Goal: Book appointment/travel/reservation

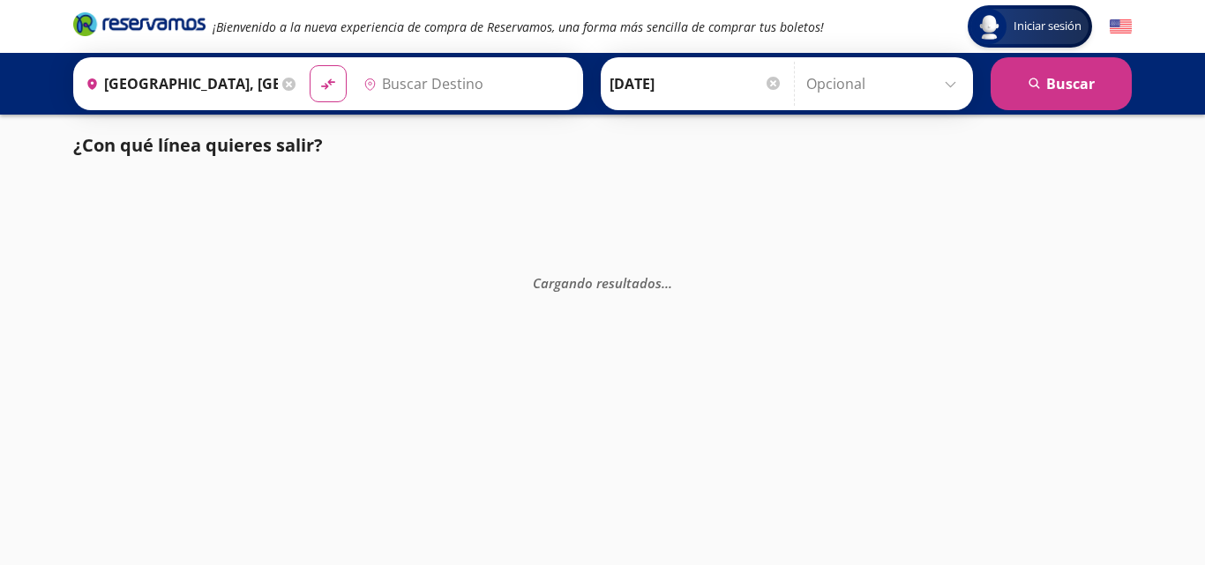
type input "Tijuana, [GEOGRAPHIC_DATA][US_STATE]"
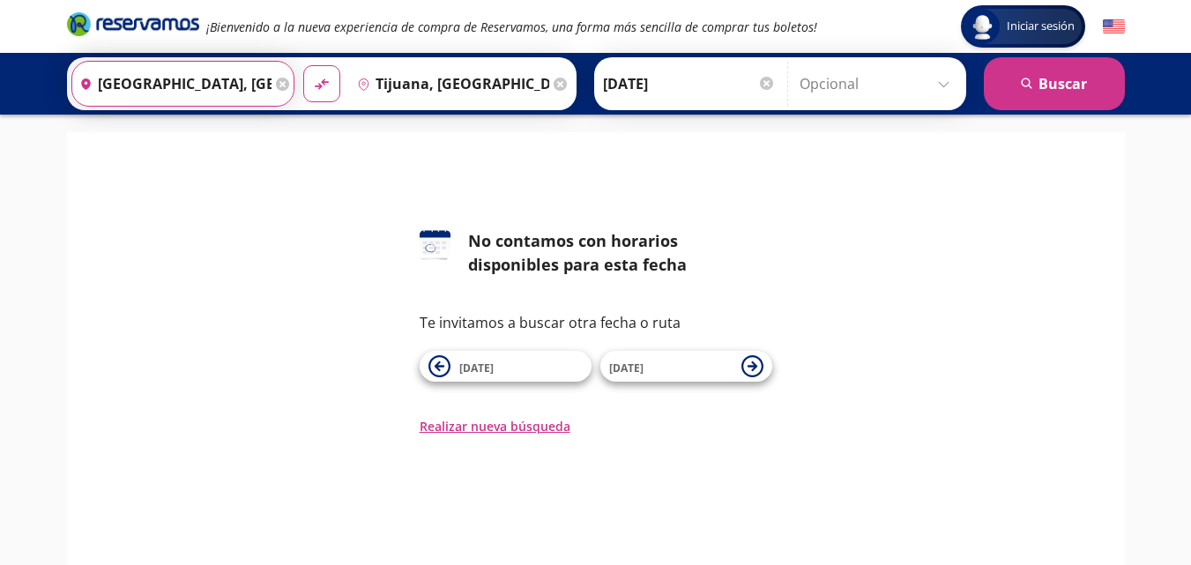
click at [256, 86] on input "[GEOGRAPHIC_DATA], [GEOGRAPHIC_DATA]" at bounding box center [171, 84] width 199 height 44
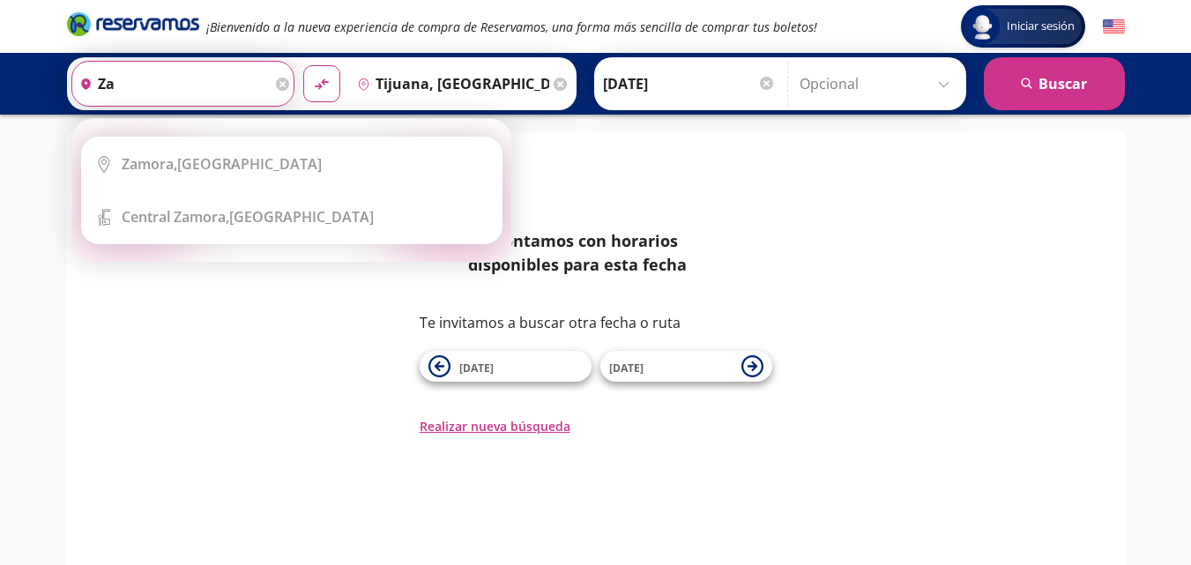
type input "z"
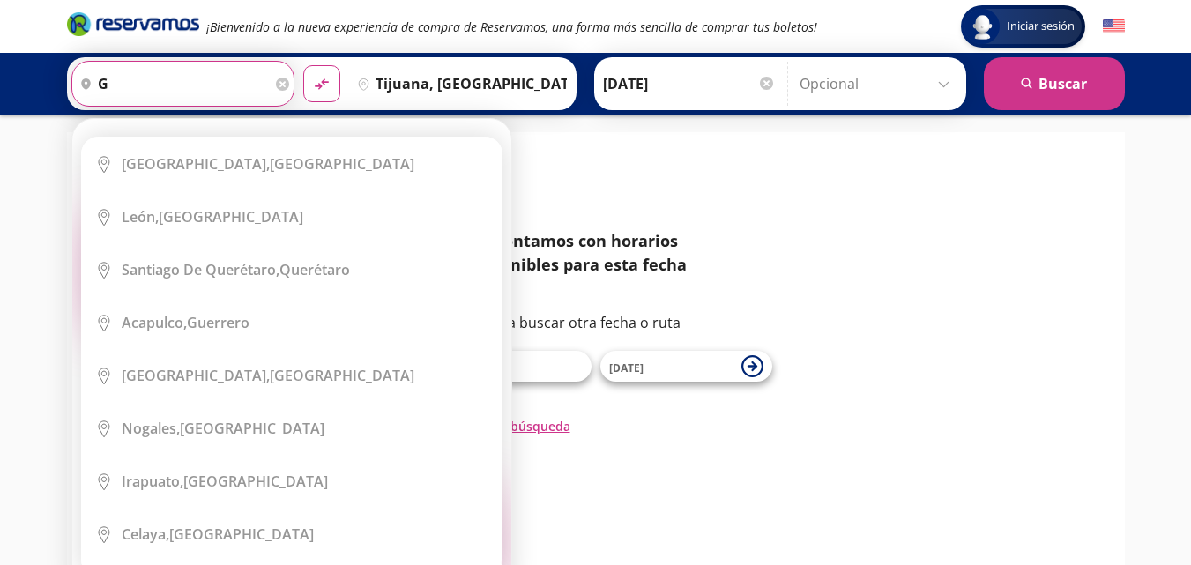
type input "gu"
type input "a"
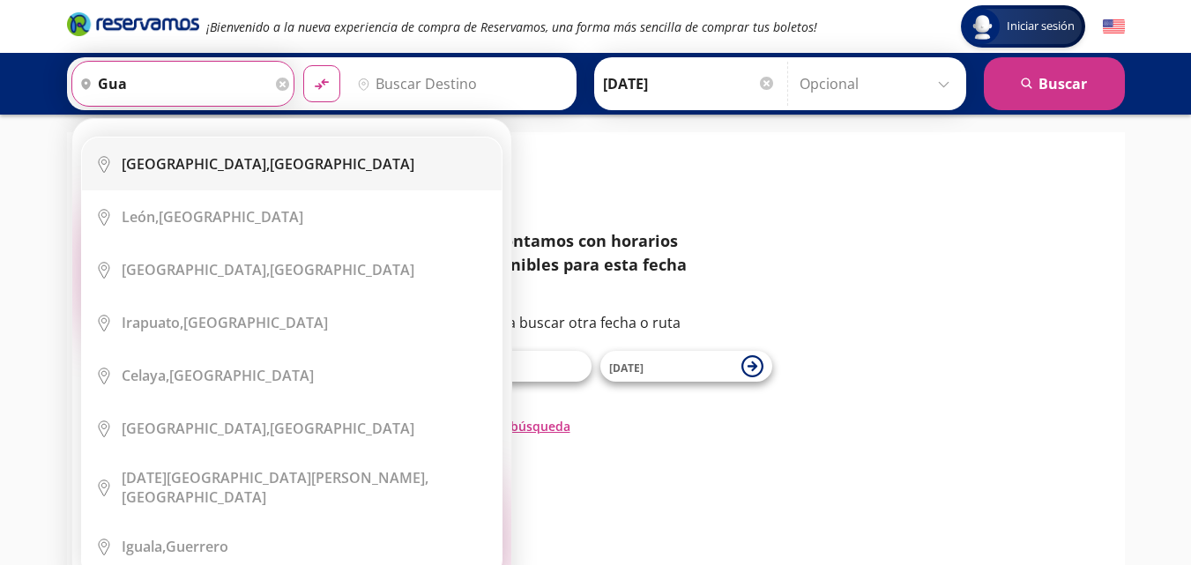
click at [265, 151] on li "City Icon [GEOGRAPHIC_DATA], [GEOGRAPHIC_DATA]" at bounding box center [292, 164] width 420 height 53
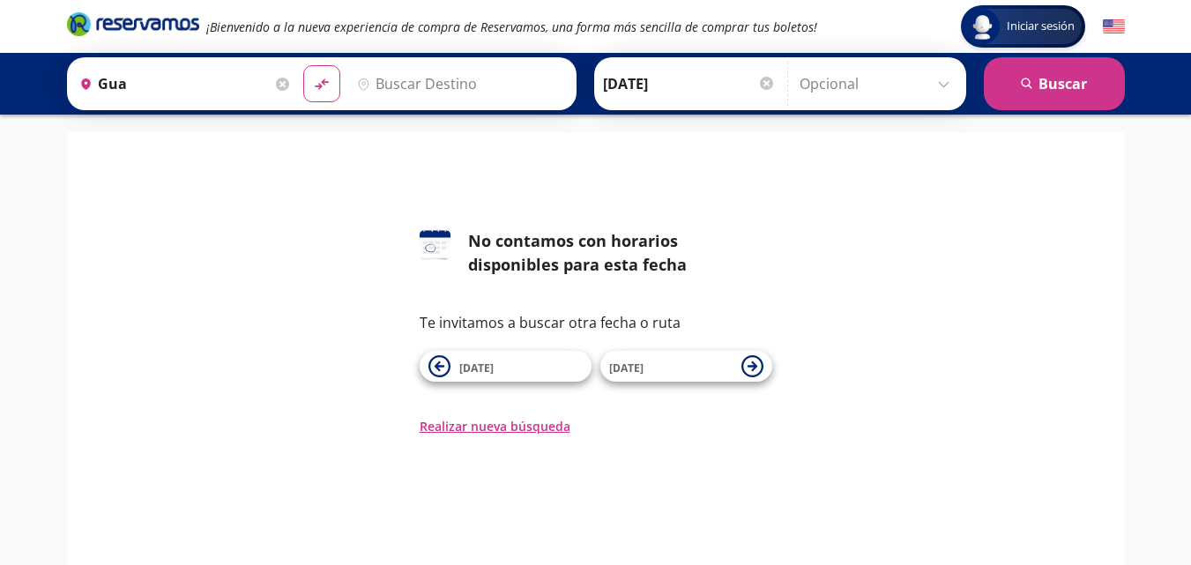
type input "[GEOGRAPHIC_DATA], [GEOGRAPHIC_DATA]"
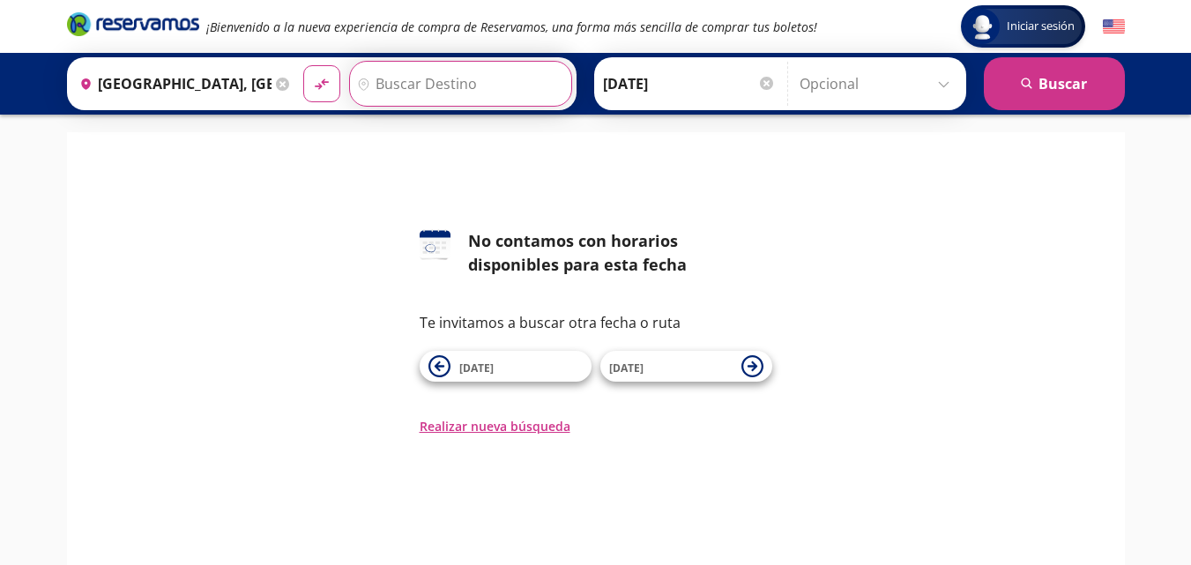
click at [422, 75] on input "Destino" at bounding box center [458, 84] width 217 height 44
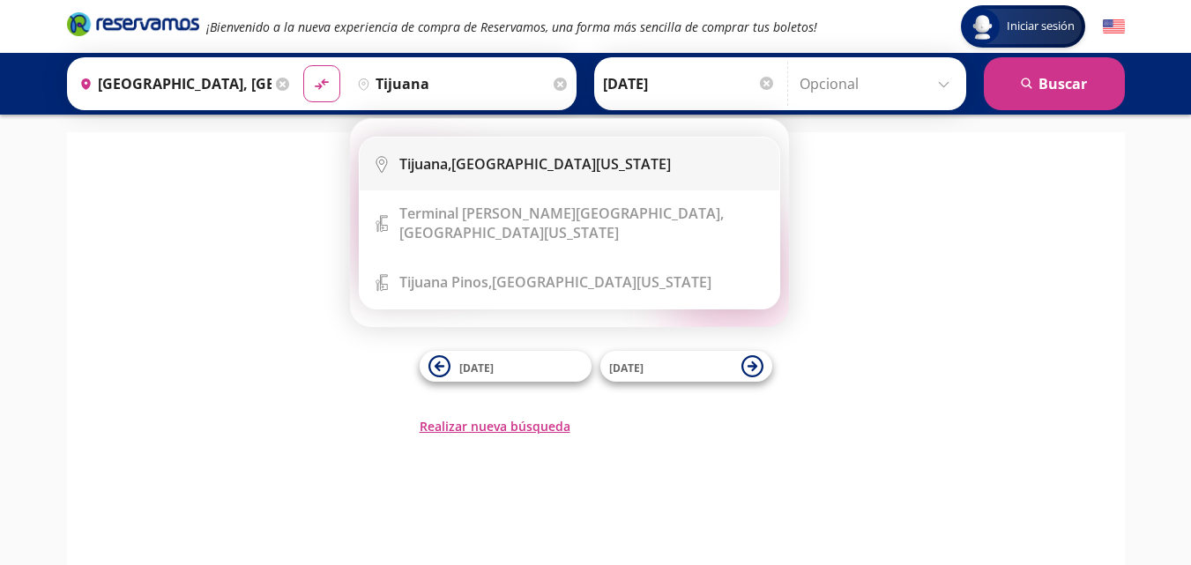
click at [551, 174] on li "City Icon [GEOGRAPHIC_DATA], [GEOGRAPHIC_DATA][US_STATE]" at bounding box center [570, 164] width 420 height 53
type input "Tijuana, [GEOGRAPHIC_DATA][US_STATE]"
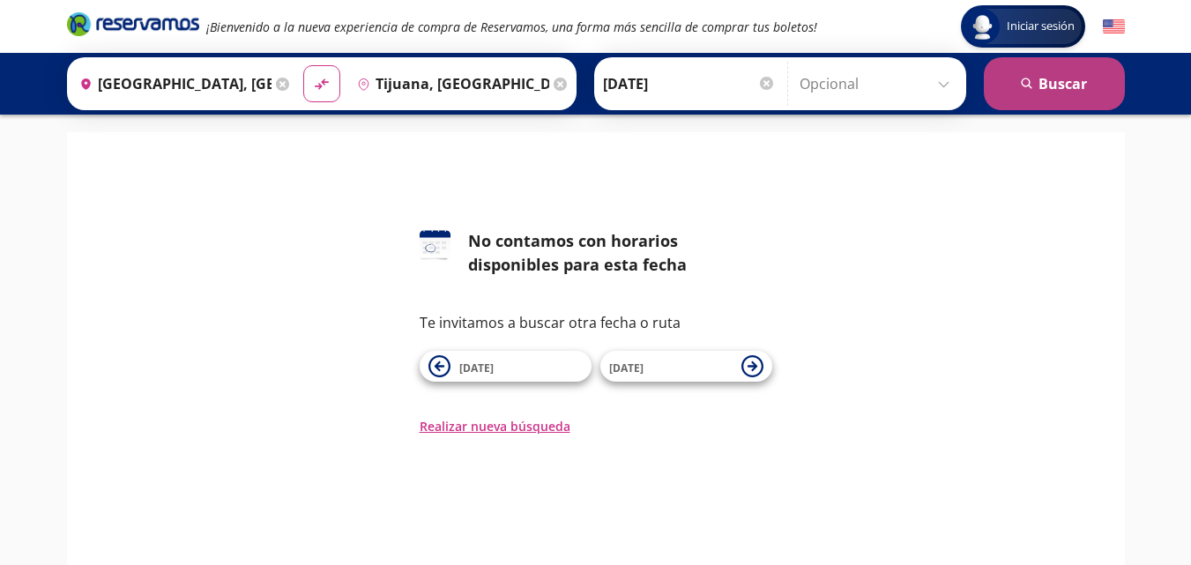
click at [1070, 84] on button "search [GEOGRAPHIC_DATA]" at bounding box center [1054, 83] width 141 height 53
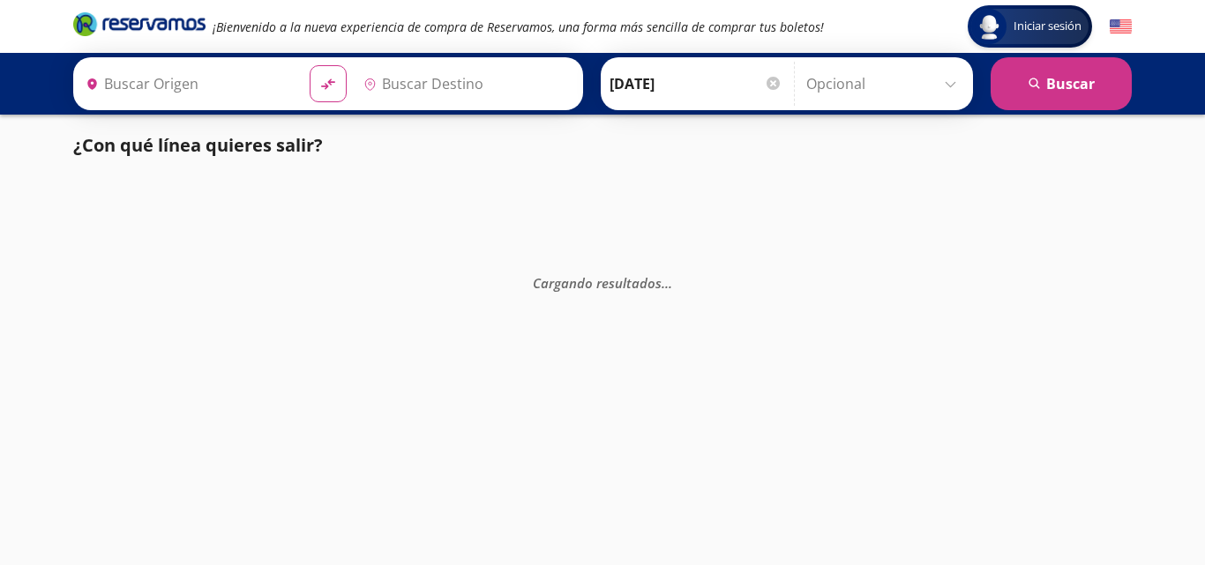
type input "[GEOGRAPHIC_DATA], [GEOGRAPHIC_DATA]"
type input "Tijuana, [GEOGRAPHIC_DATA][US_STATE]"
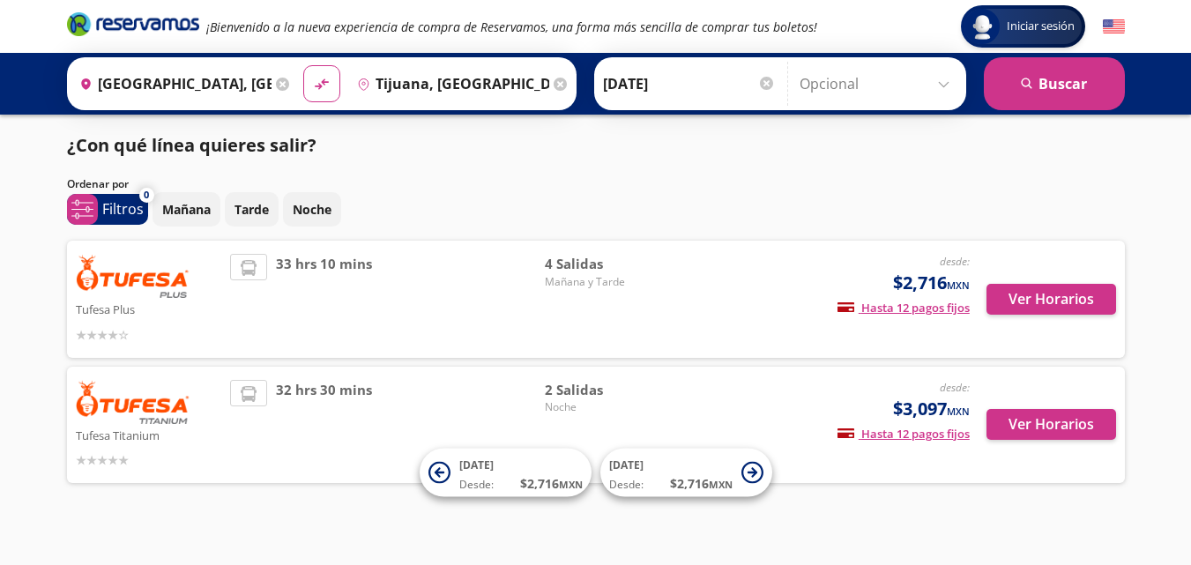
scroll to position [15, 0]
